Goal: Navigation & Orientation: Find specific page/section

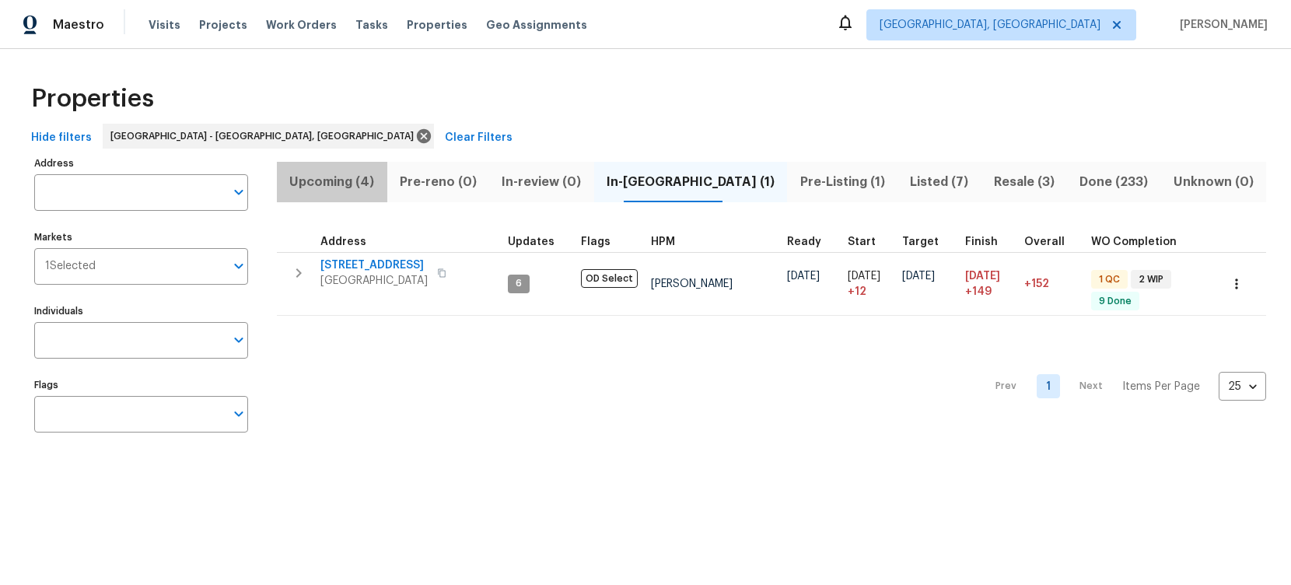
click at [375, 177] on span "Upcoming (4)" at bounding box center [332, 182] width 92 height 22
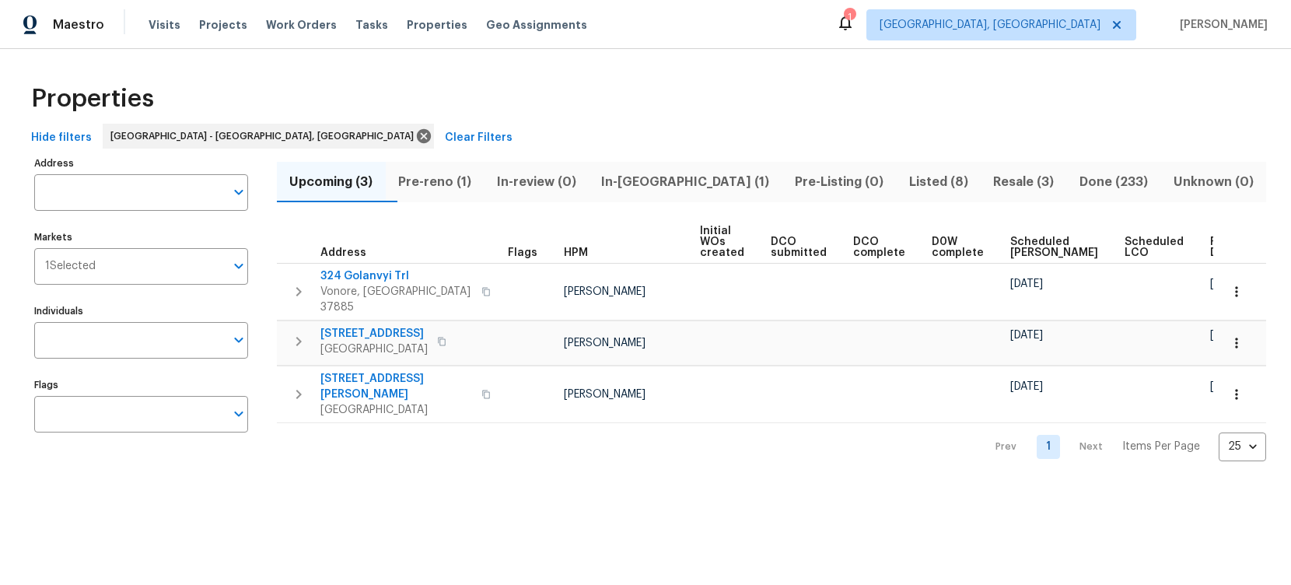
click at [462, 187] on span "Pre-reno (1)" at bounding box center [435, 182] width 80 height 22
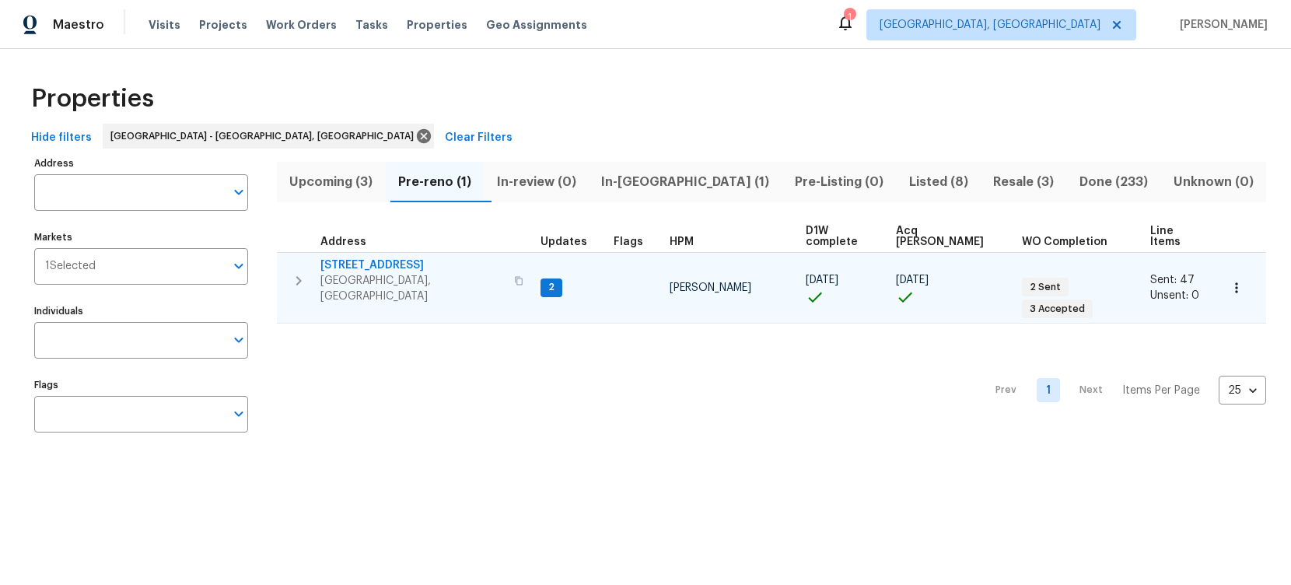
click at [386, 257] on span "[STREET_ADDRESS]" at bounding box center [412, 265] width 184 height 16
click at [300, 276] on icon "button" at bounding box center [298, 280] width 5 height 9
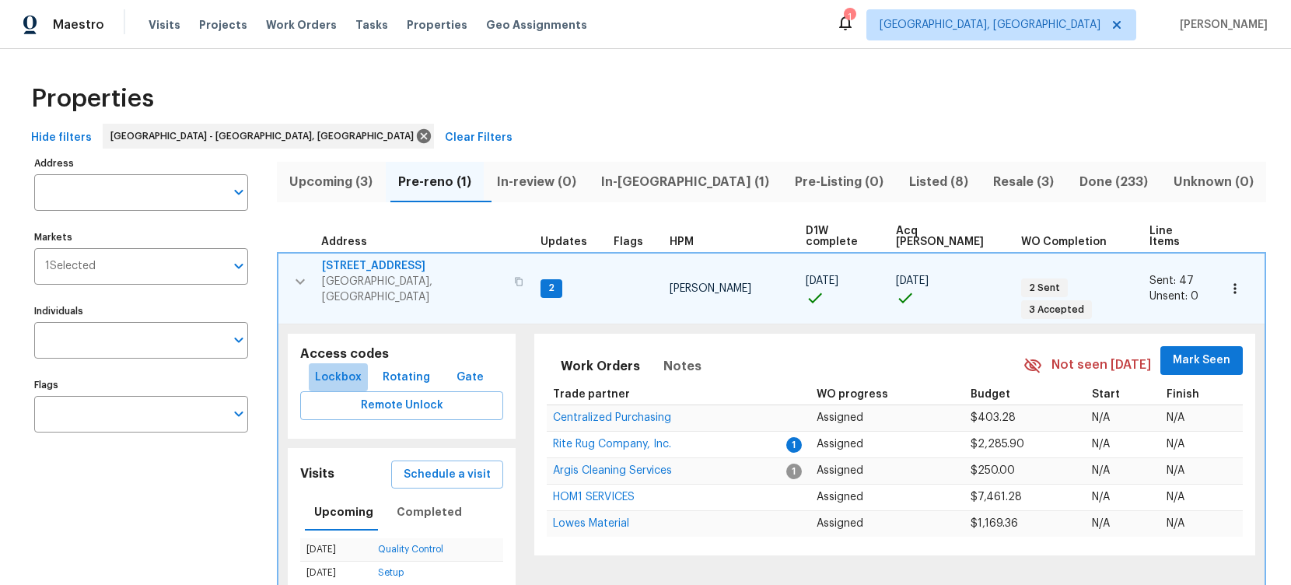
click at [340, 368] on span "Lockbox" at bounding box center [338, 377] width 47 height 19
click at [157, 22] on span "Visits" at bounding box center [165, 25] width 32 height 16
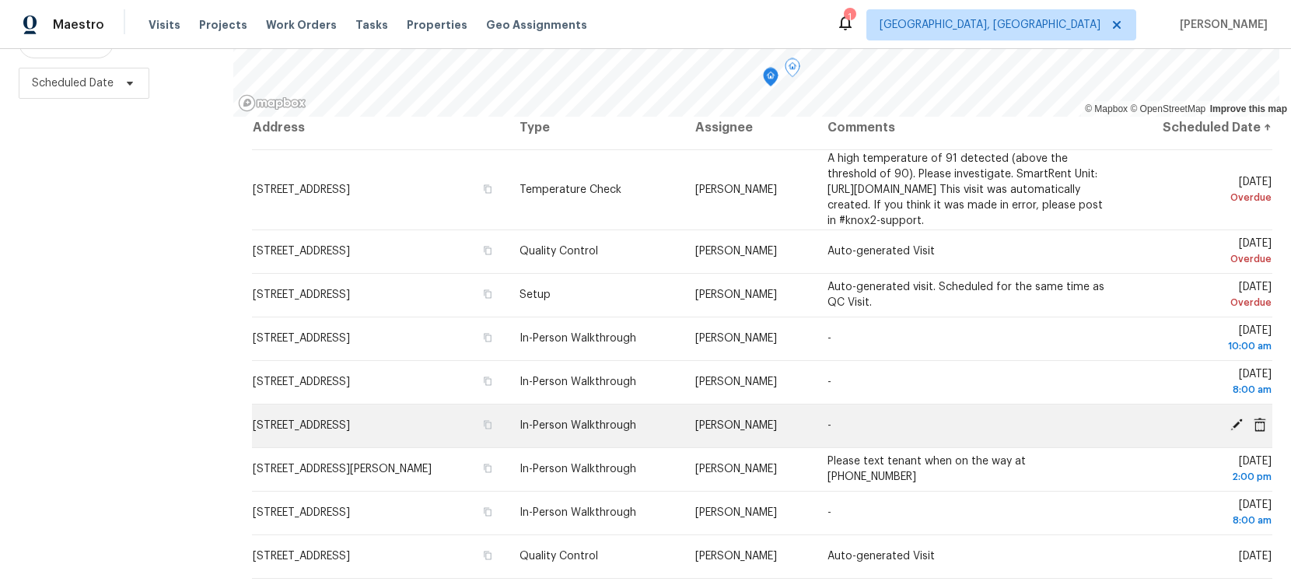
scroll to position [26, 0]
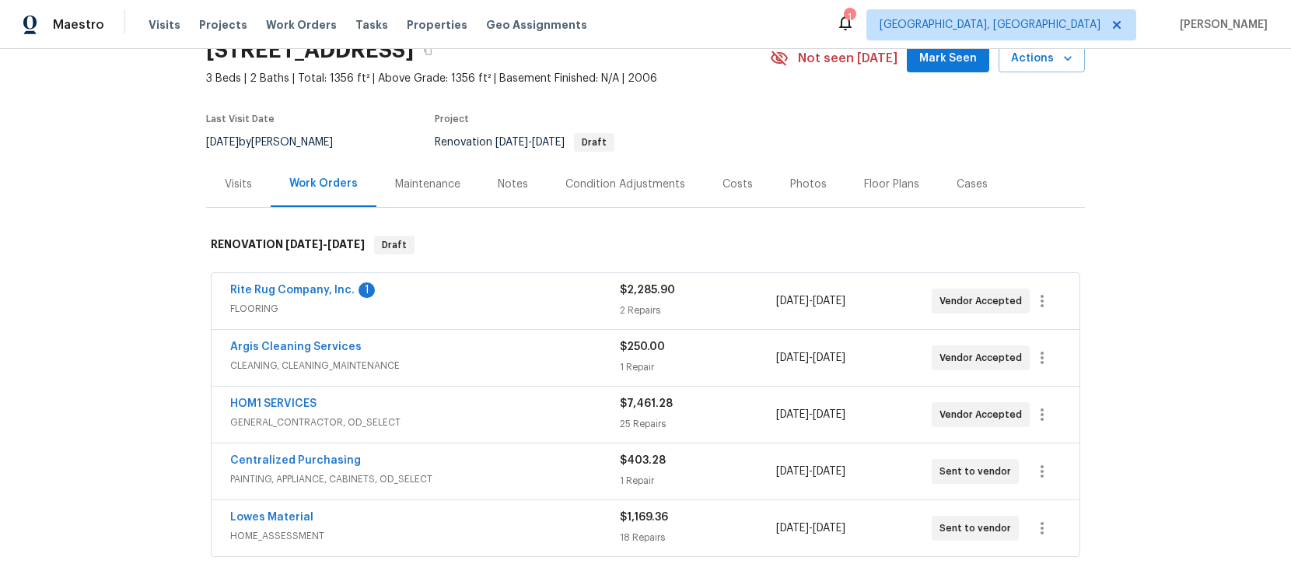
scroll to position [267, 0]
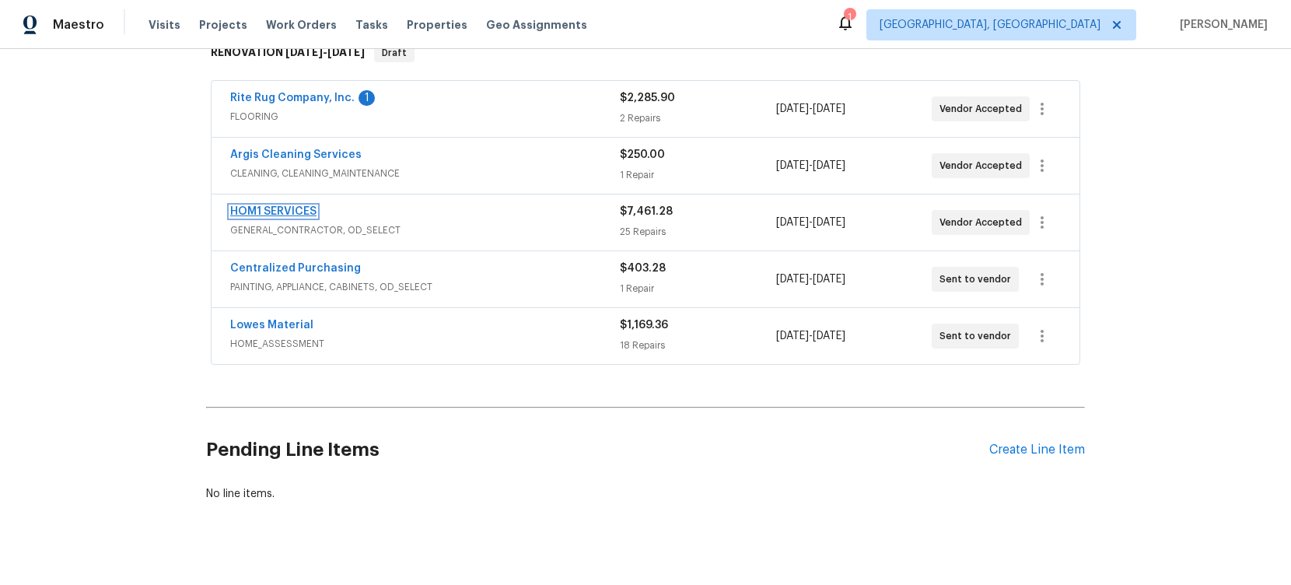
click at [307, 208] on link "HOM1 SERVICES" at bounding box center [273, 211] width 86 height 11
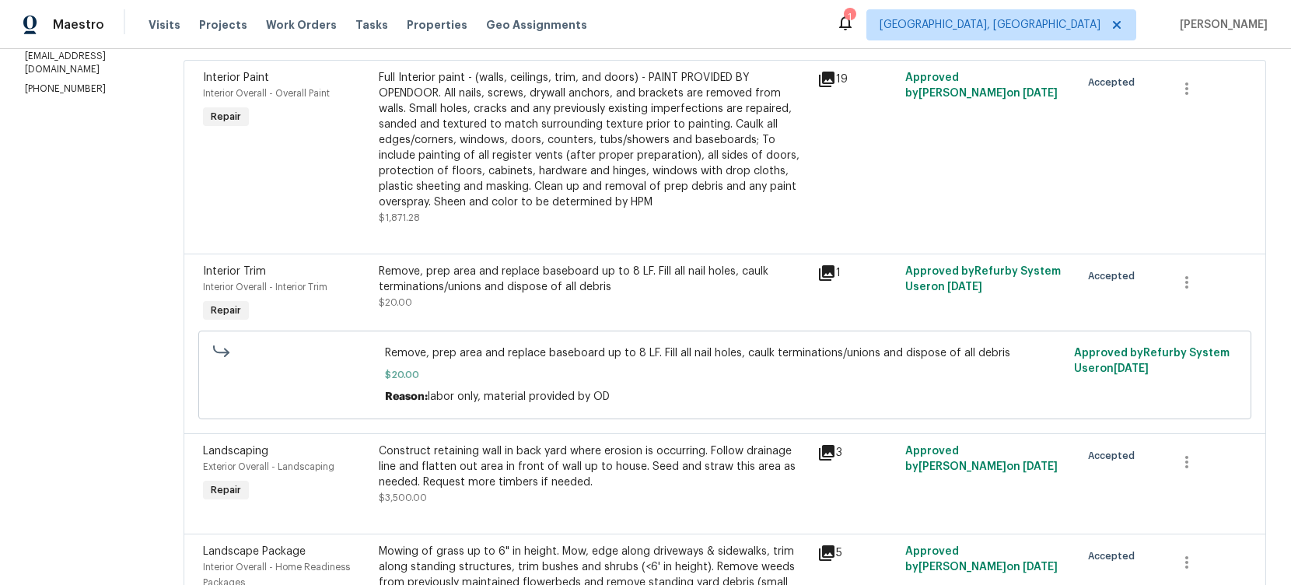
scroll to position [249, 0]
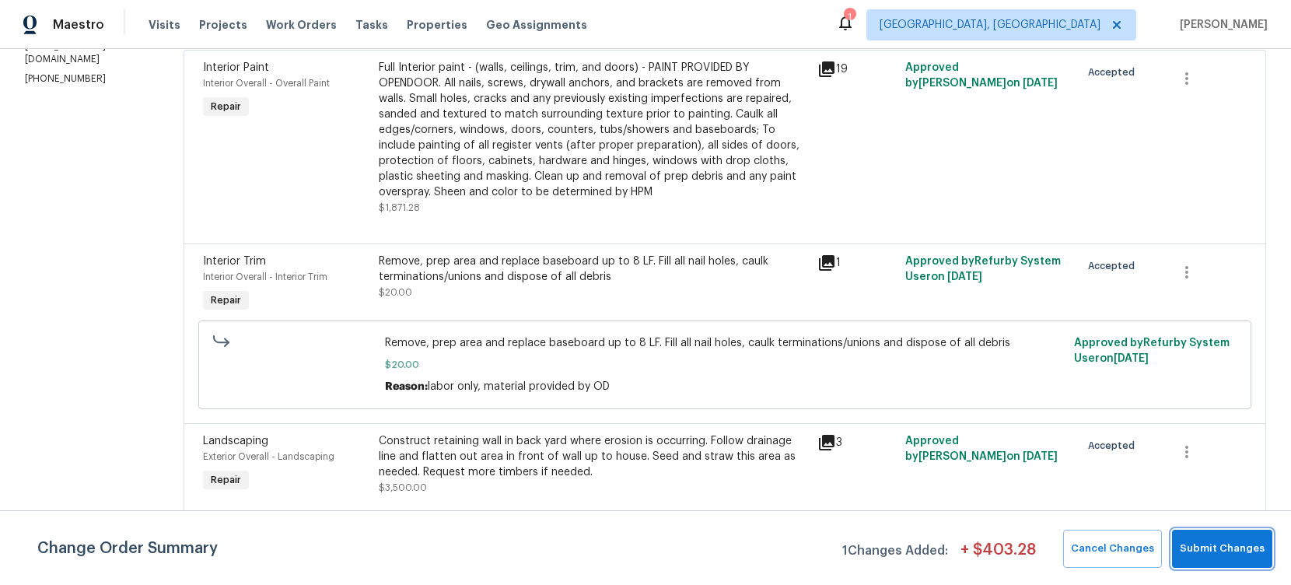
click at [1229, 542] on span "Submit Changes" at bounding box center [1222, 549] width 85 height 18
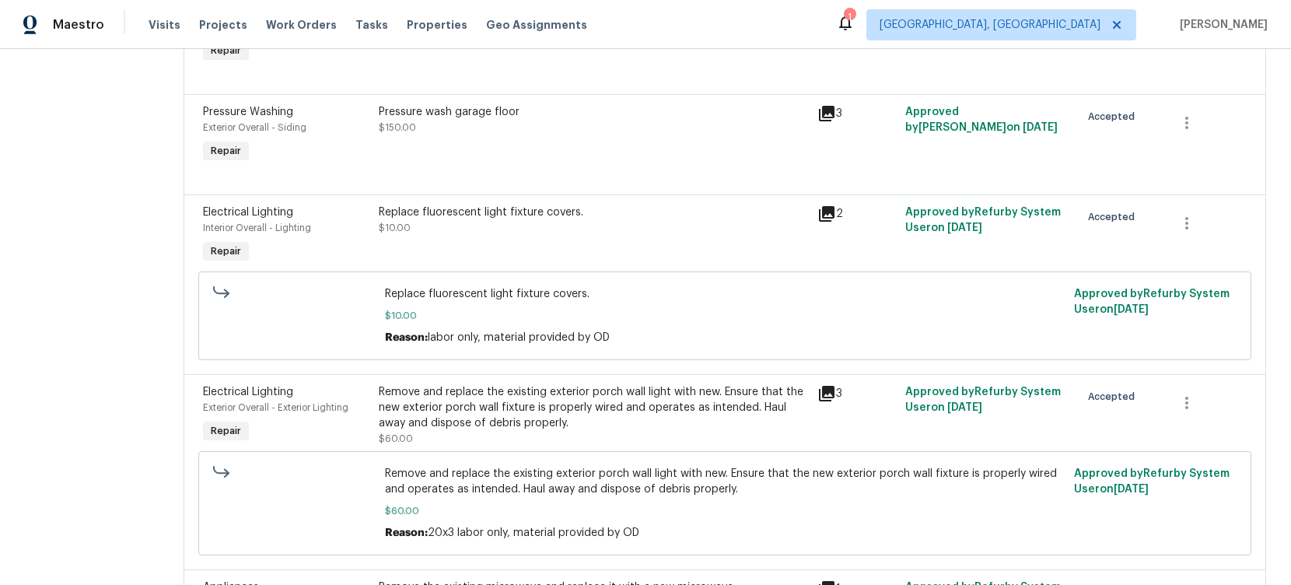
scroll to position [2925, 0]
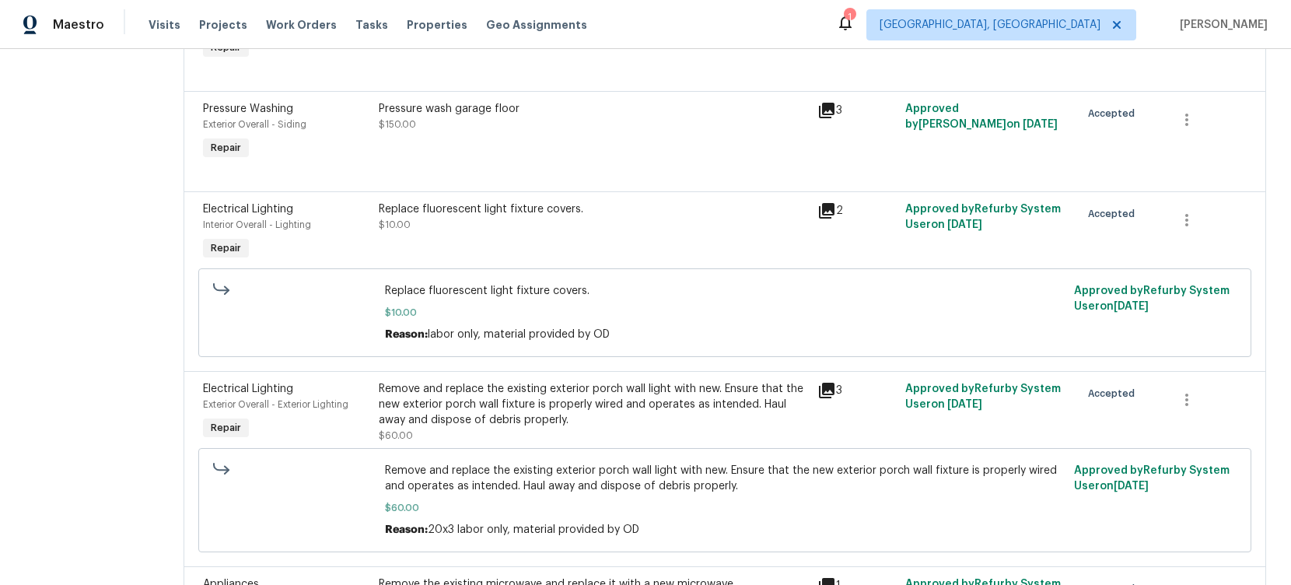
click at [422, 225] on div "Replace fluorescent light fixture covers. $10.00" at bounding box center [593, 233] width 439 height 72
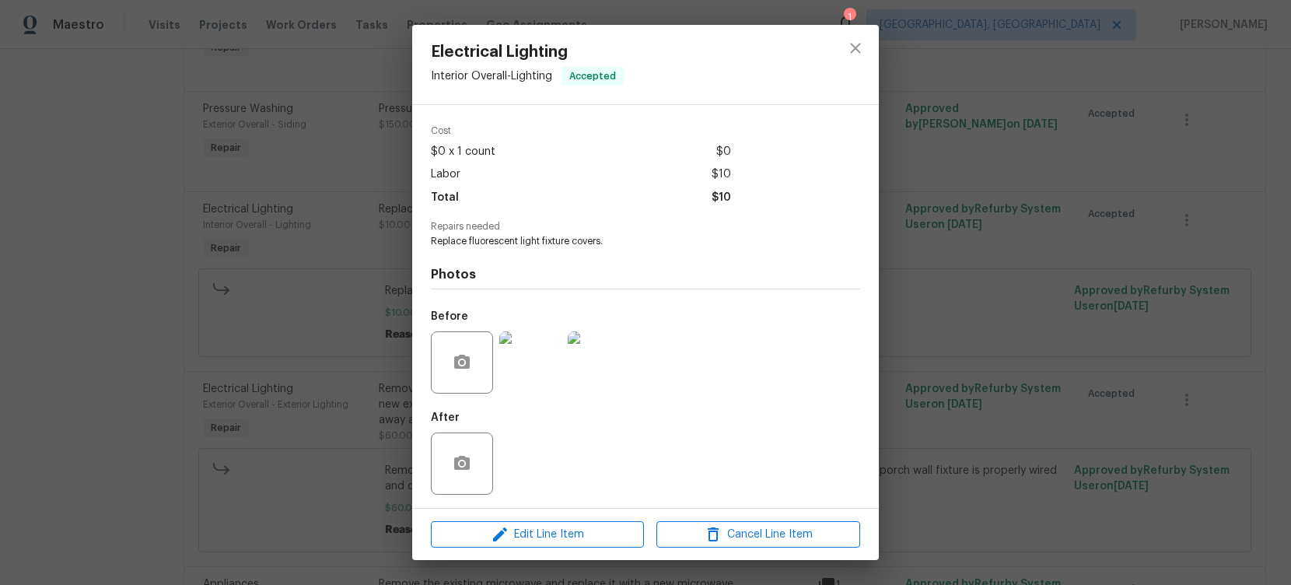
scroll to position [54, 0]
click at [107, 331] on div "Electrical Lighting Interior Overall - Lighting Accepted Vendor HOM1 SERVICES A…" at bounding box center [645, 292] width 1291 height 585
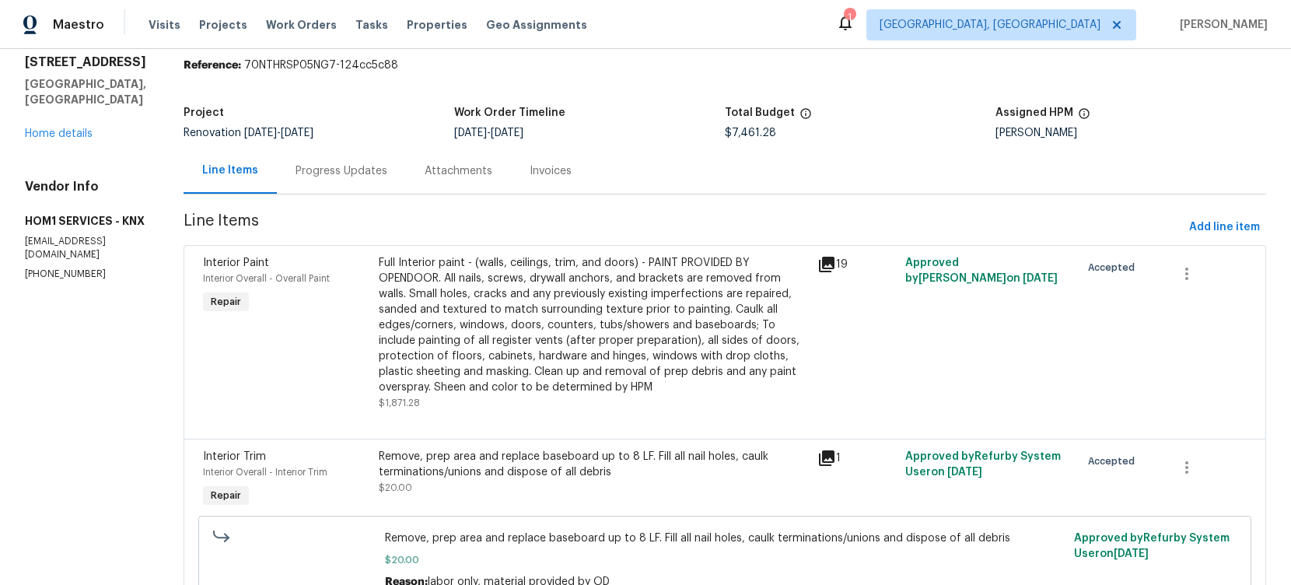
scroll to position [0, 0]
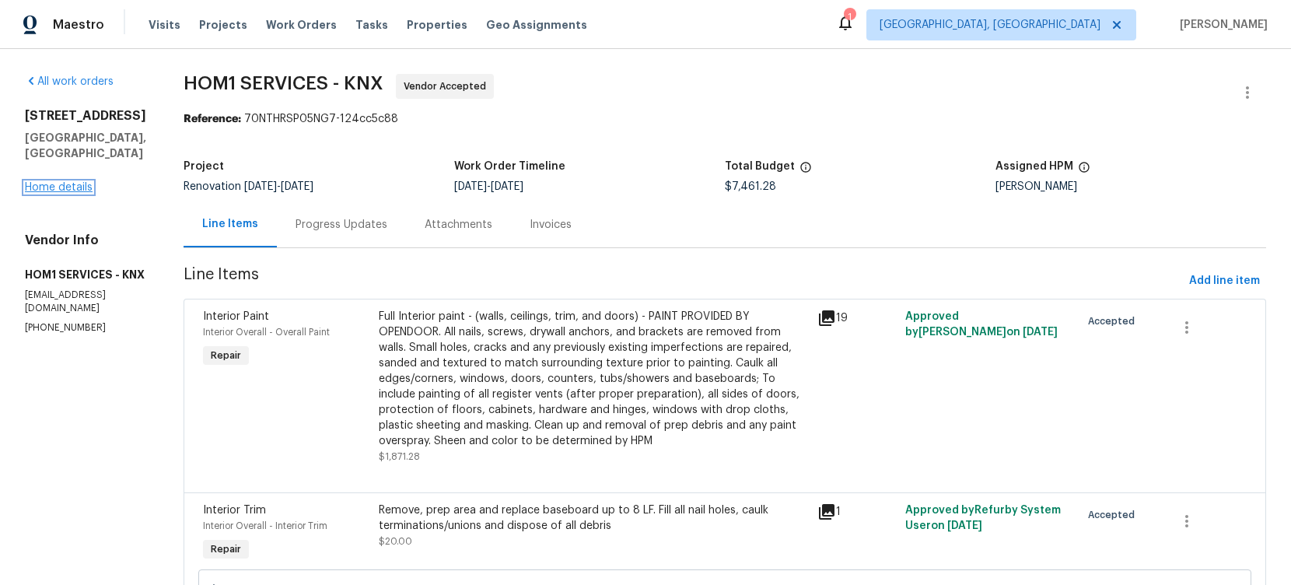
click at [75, 190] on link "Home details" at bounding box center [59, 187] width 68 height 11
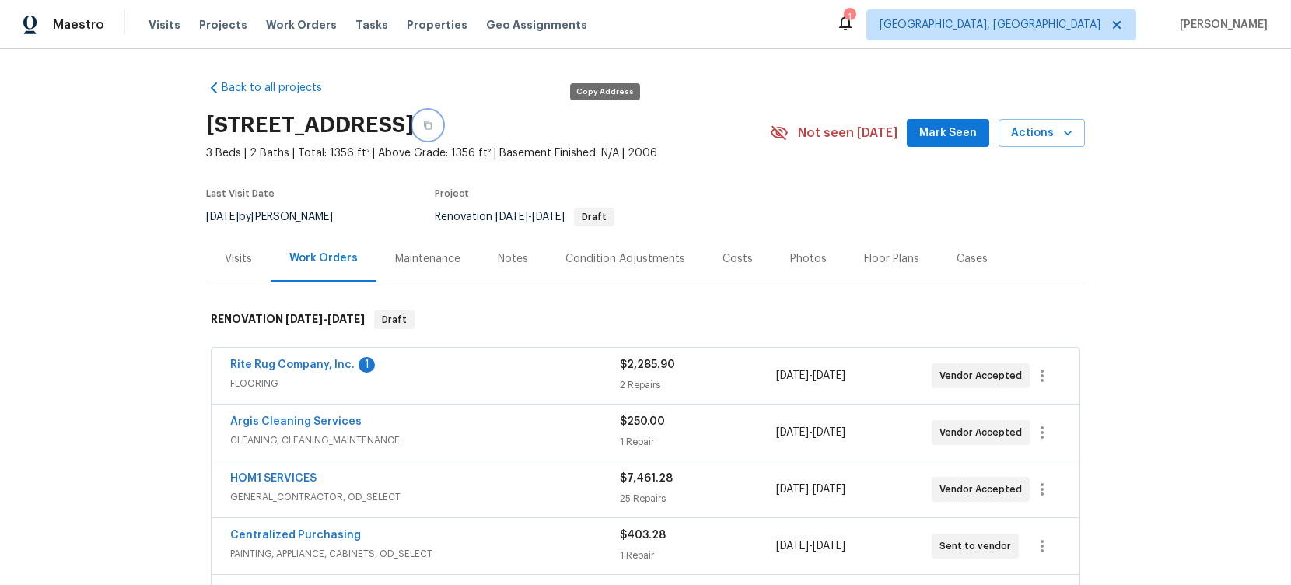
click at [442, 120] on button "button" at bounding box center [428, 125] width 28 height 28
click at [282, 366] on link "Rite Rug Company, Inc." at bounding box center [292, 364] width 124 height 11
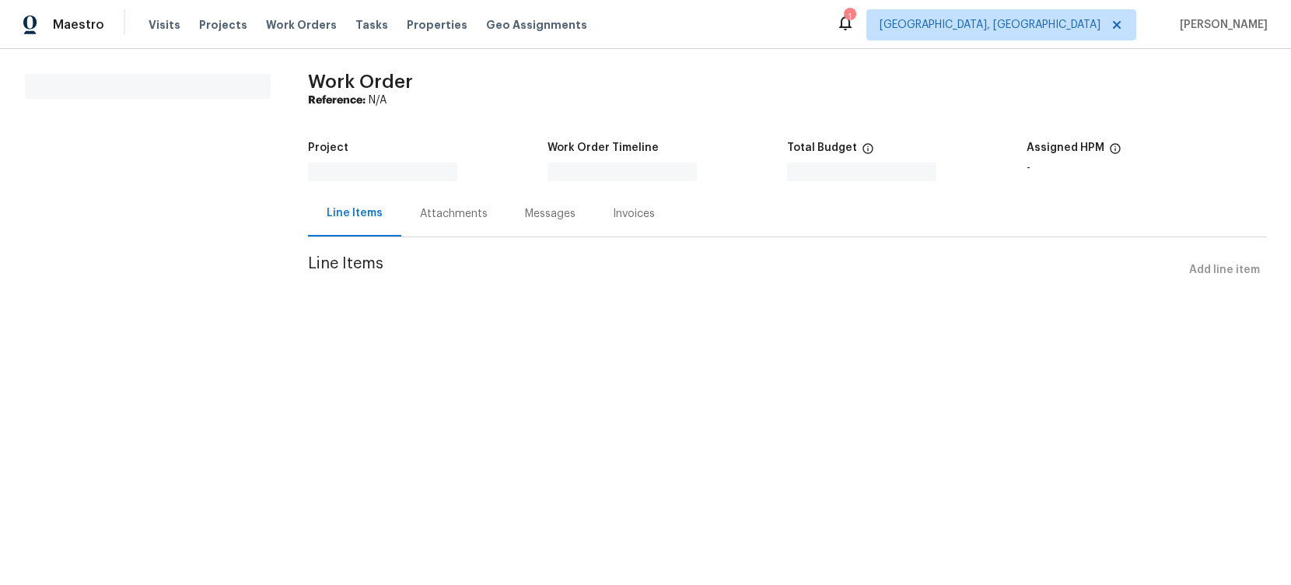
click at [282, 328] on html "Maestro Visits Projects Work Orders Tasks Properties Geo Assignments 1 [GEOGRAP…" at bounding box center [645, 164] width 1291 height 328
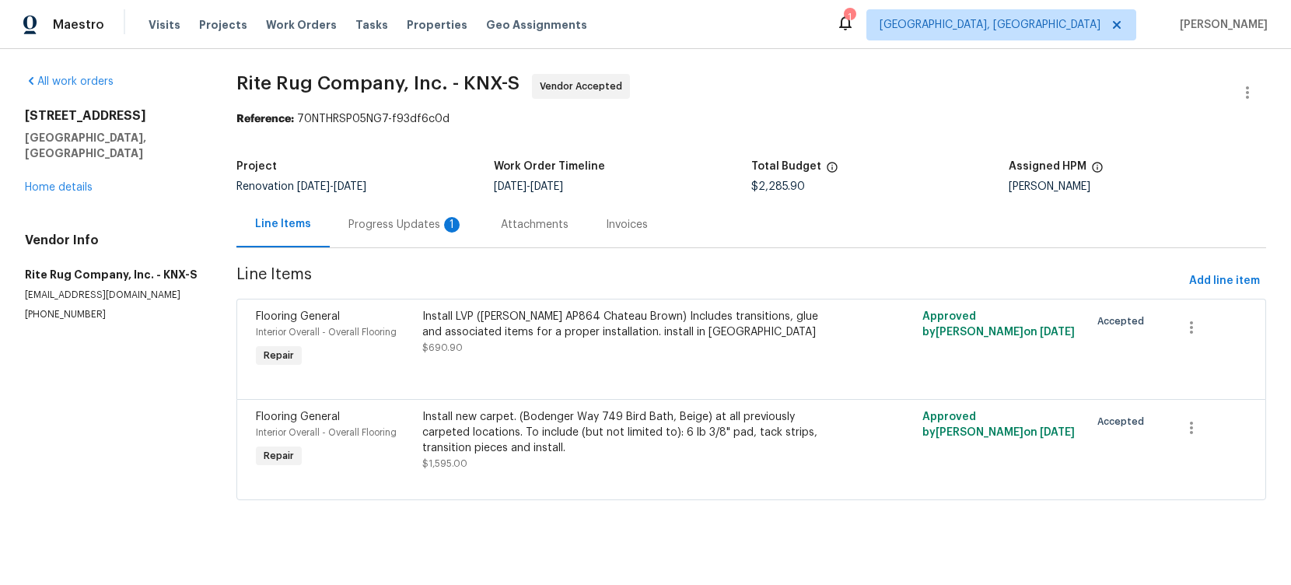
click at [444, 231] on div "1" at bounding box center [452, 225] width 16 height 16
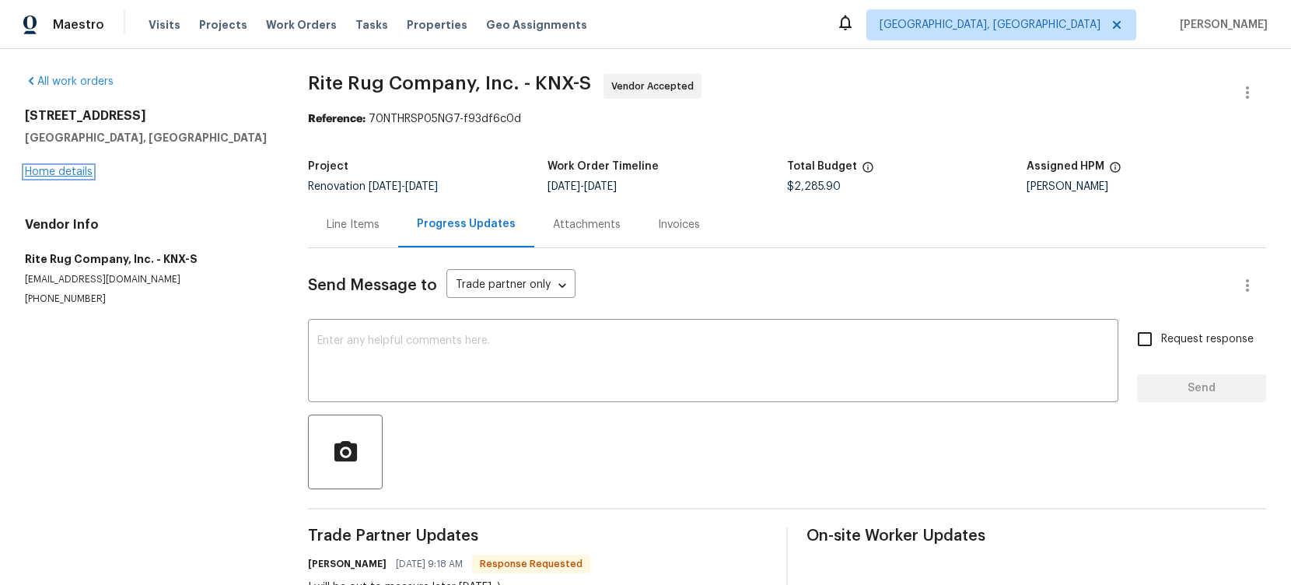
click at [74, 173] on link "Home details" at bounding box center [59, 171] width 68 height 11
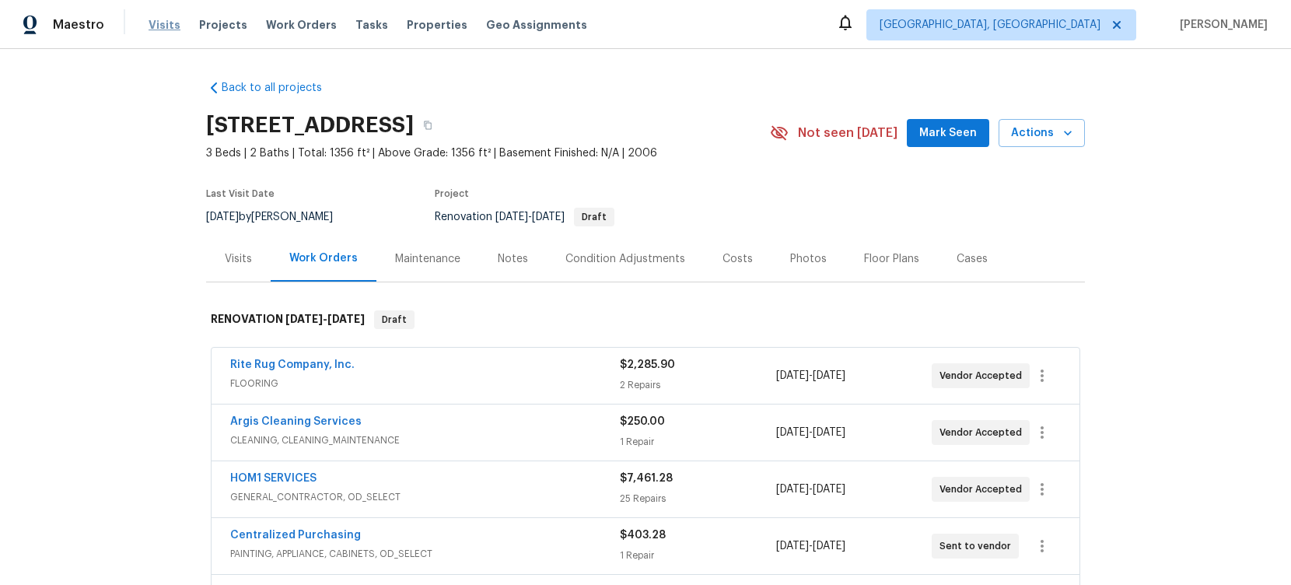
click at [168, 30] on span "Visits" at bounding box center [165, 25] width 32 height 16
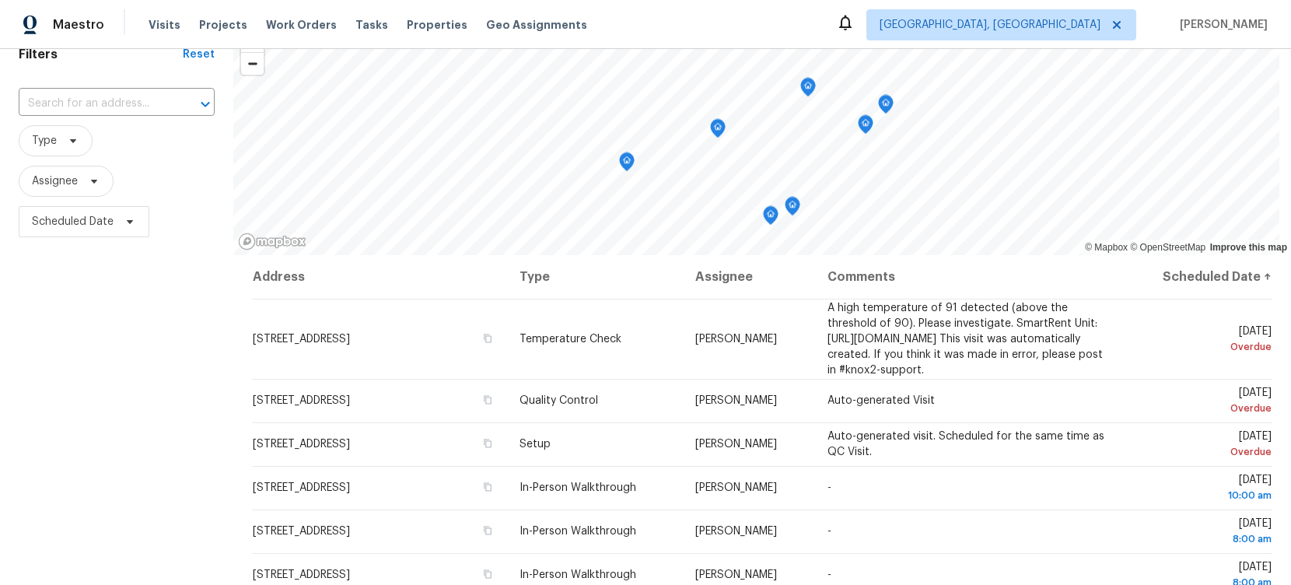
scroll to position [88, 0]
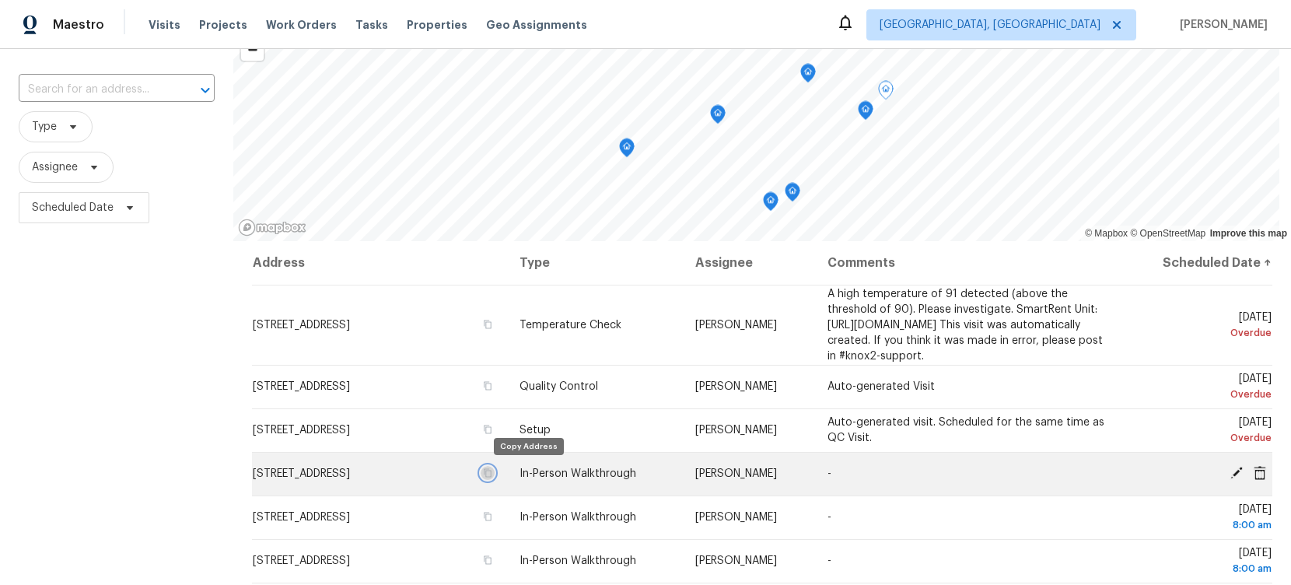
click at [492, 471] on icon "button" at bounding box center [489, 473] width 8 height 9
